Goal: Task Accomplishment & Management: Use online tool/utility

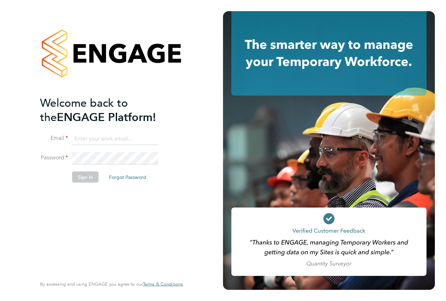
click at [114, 143] on input at bounding box center [115, 138] width 86 height 13
type input "engagemasterlogins@hays.com"
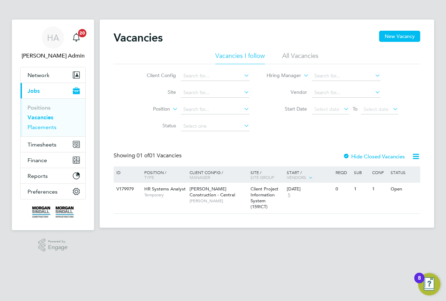
click at [39, 127] on link "Placements" at bounding box center [42, 127] width 29 height 7
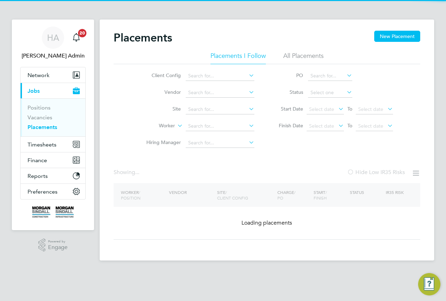
click at [296, 55] on li "All Placements" at bounding box center [303, 58] width 40 height 13
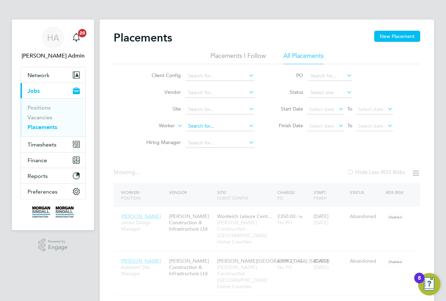
click at [204, 125] on input at bounding box center [220, 126] width 69 height 10
click at [204, 114] on input at bounding box center [220, 110] width 69 height 10
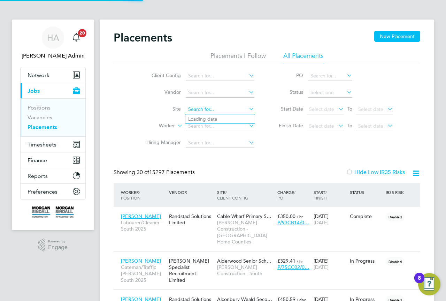
click at [206, 110] on input at bounding box center [220, 110] width 69 height 10
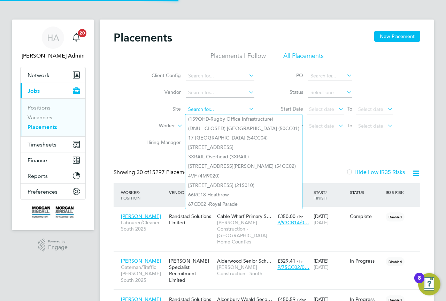
paste input "40CB06"
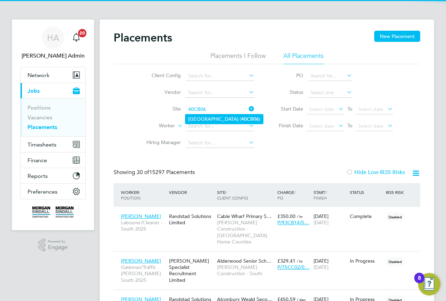
click at [219, 116] on li "Harrogate Hospital ( 40CB06 )" at bounding box center [224, 118] width 78 height 9
type input "[GEOGRAPHIC_DATA] (40CB06)"
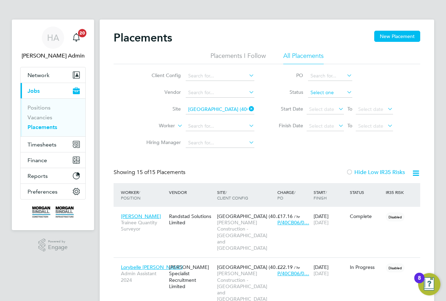
click at [320, 94] on input at bounding box center [330, 93] width 44 height 10
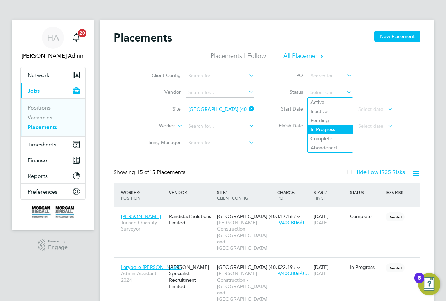
click at [326, 130] on li "In Progress" at bounding box center [330, 129] width 45 height 9
type input "In Progress"
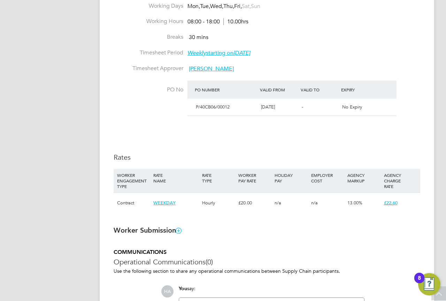
scroll to position [314, 0]
